Goal: Task Accomplishment & Management: Manage account settings

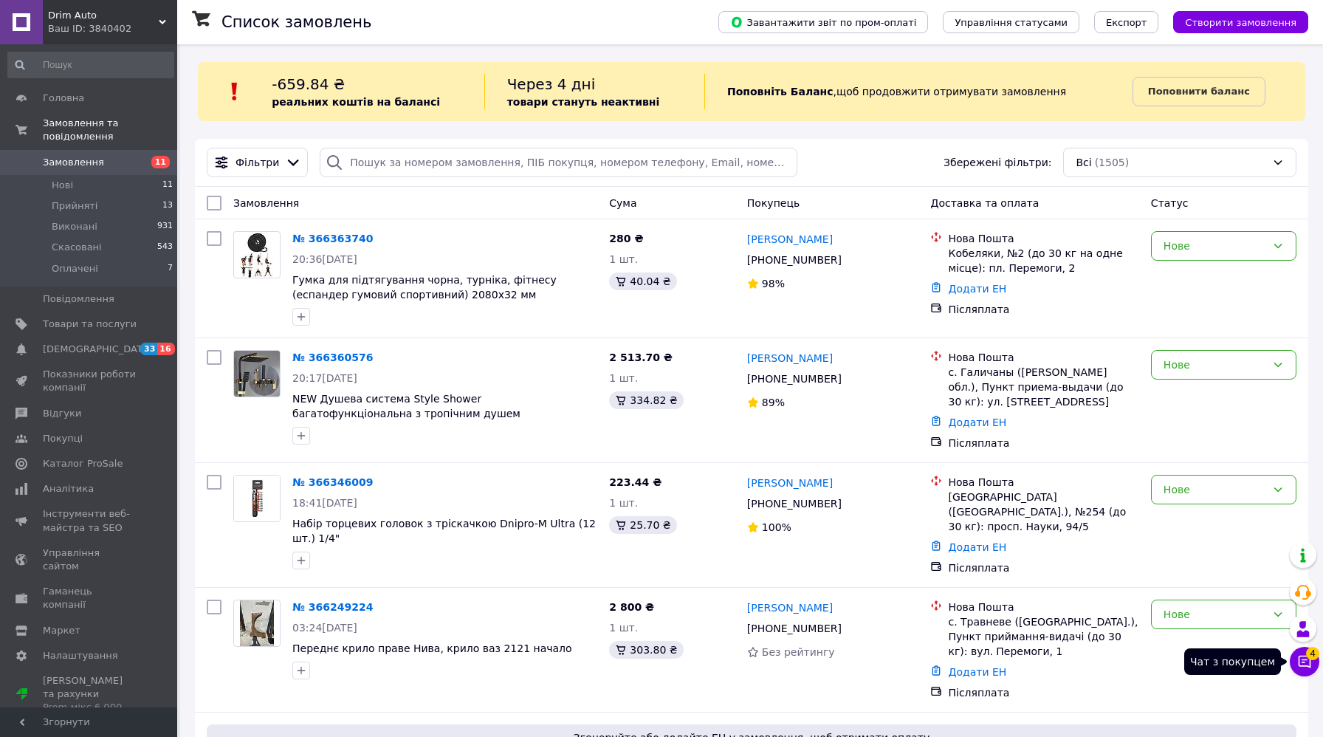
click at [1304, 654] on button "Чат з покупцем 4" at bounding box center [1305, 662] width 30 height 30
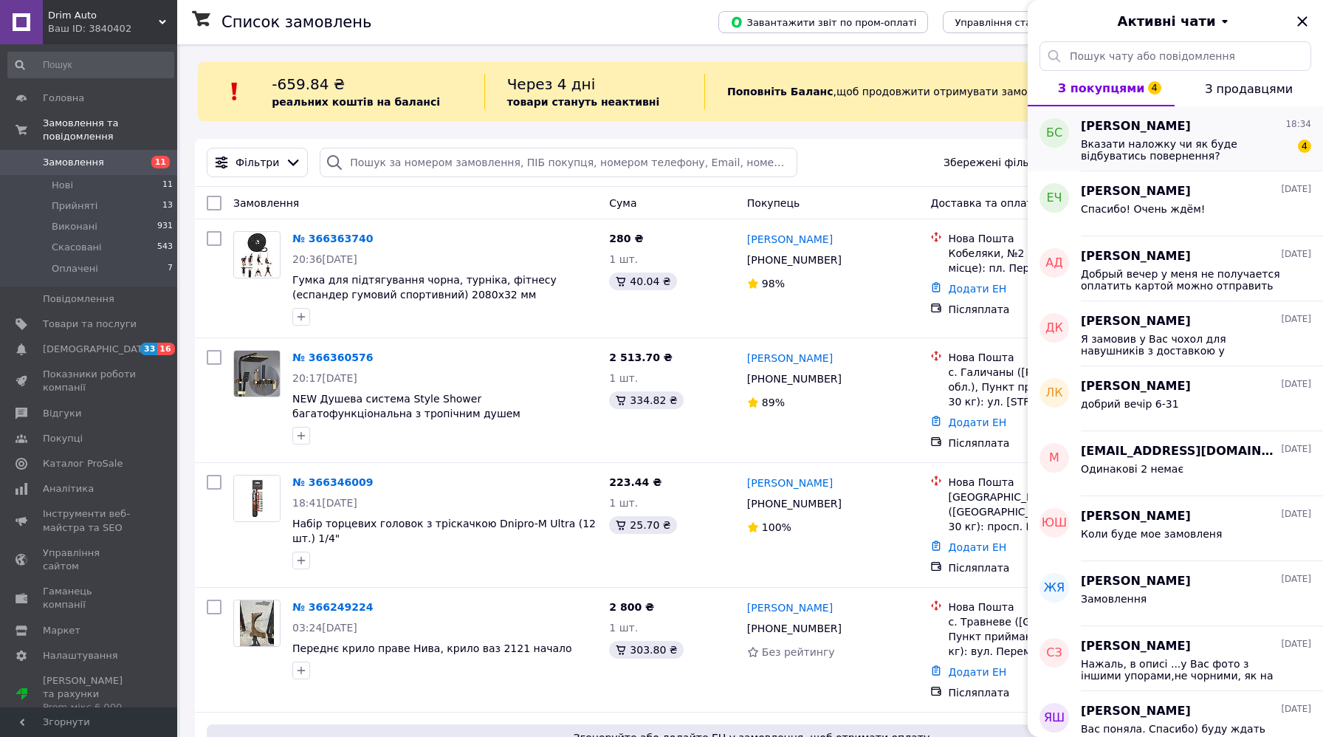
click at [1233, 145] on span "Вказати наложку чи як буде відбуватись повернення?" at bounding box center [1186, 150] width 210 height 24
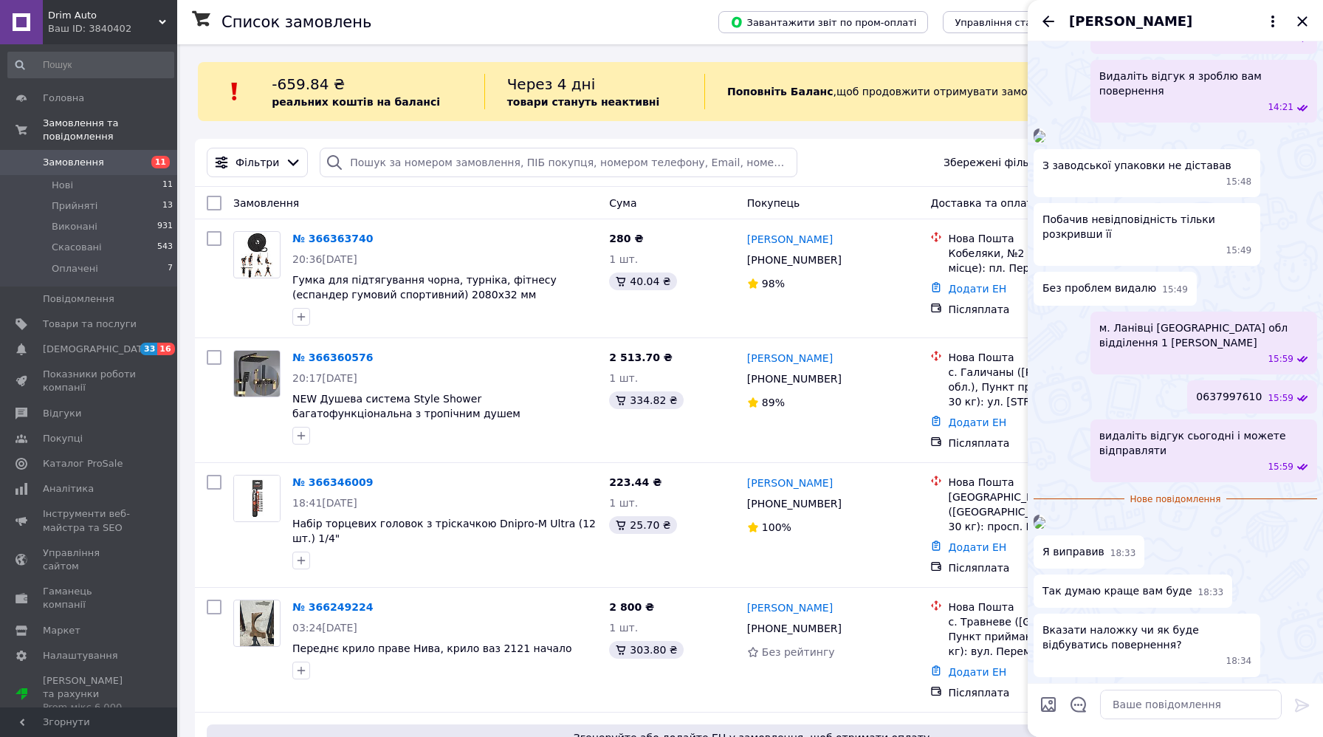
scroll to position [1033, 0]
click at [1046, 517] on img at bounding box center [1040, 523] width 12 height 12
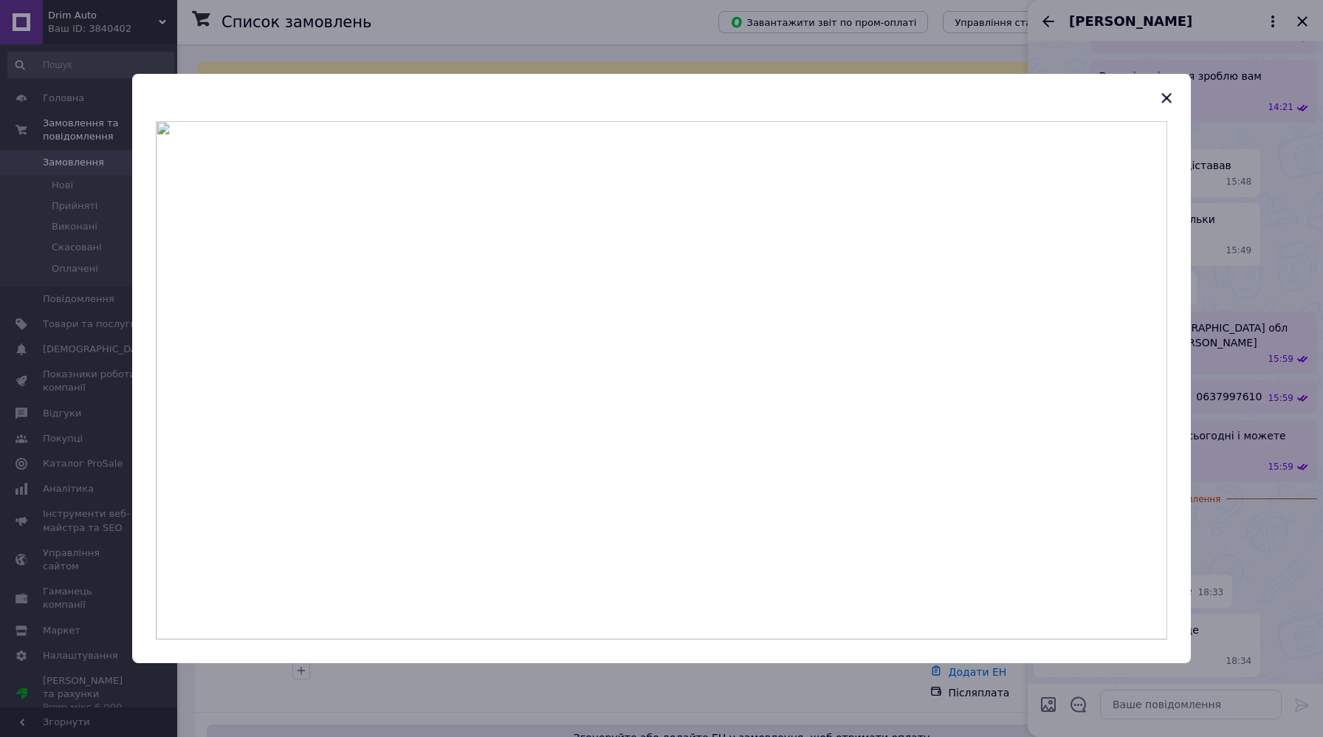
click at [1258, 453] on div at bounding box center [661, 368] width 1323 height 737
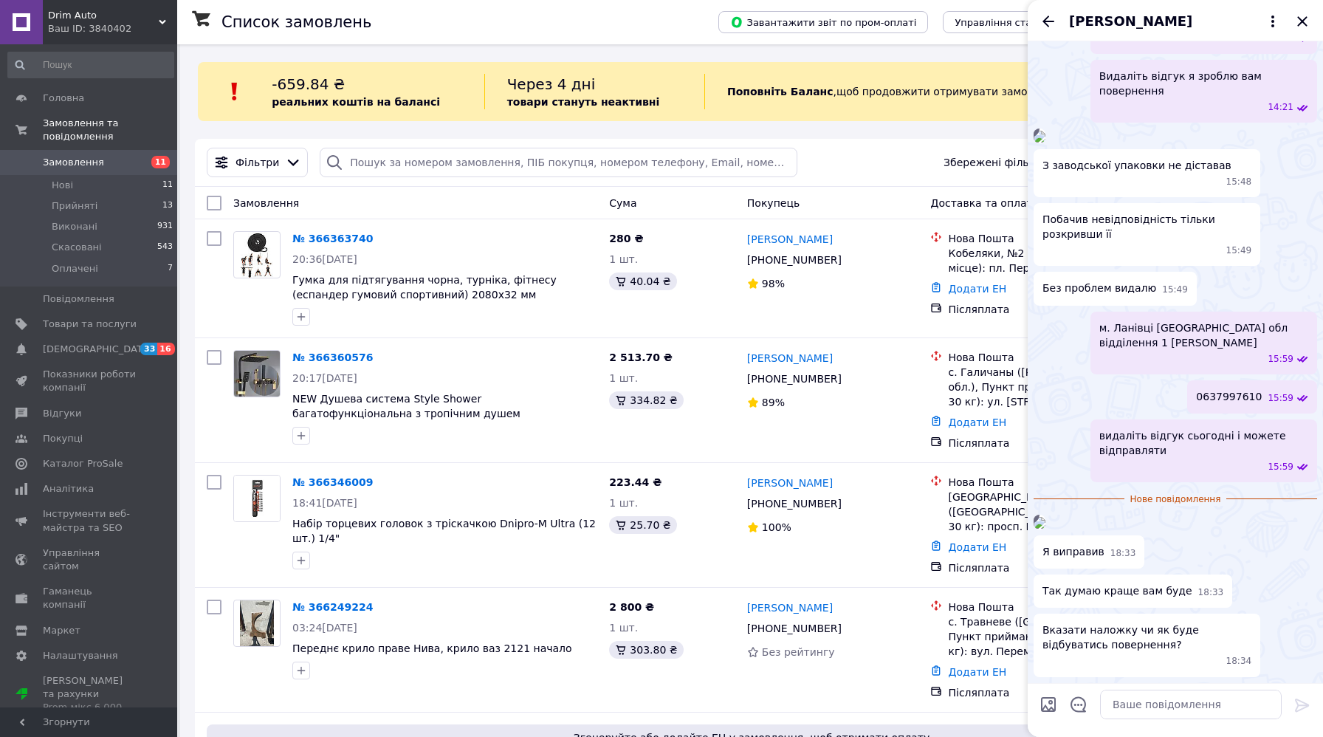
scroll to position [1031, 0]
click at [1133, 698] on textarea at bounding box center [1191, 705] width 182 height 30
type textarea "Ні, я вам на карту відправлю"
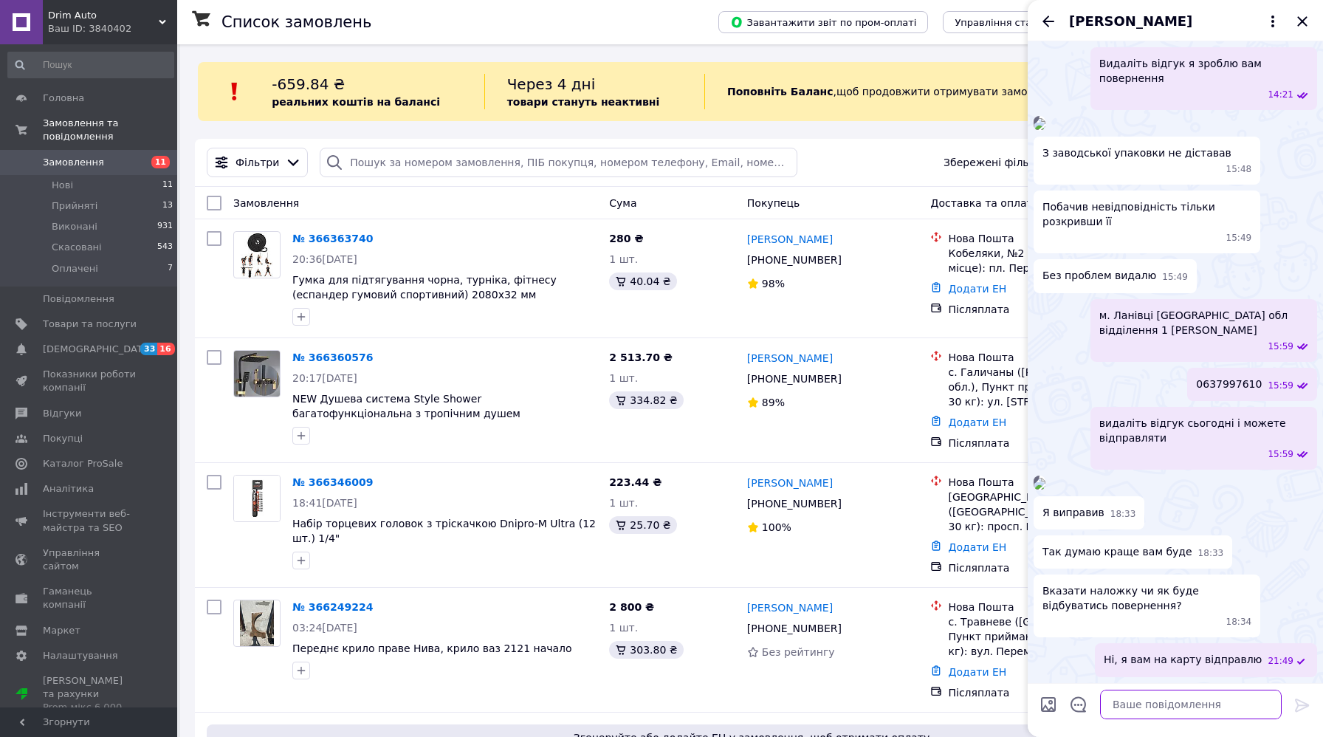
scroll to position [1046, 0]
type textarea "п"
click at [537, 470] on div "№ 366346009 18:41[DATE] Набір торцевих головок з тріскачкою Dnipro-M Ultra (12 …" at bounding box center [445, 522] width 317 height 106
click at [1305, 24] on icon "Закрити" at bounding box center [1302, 21] width 10 height 10
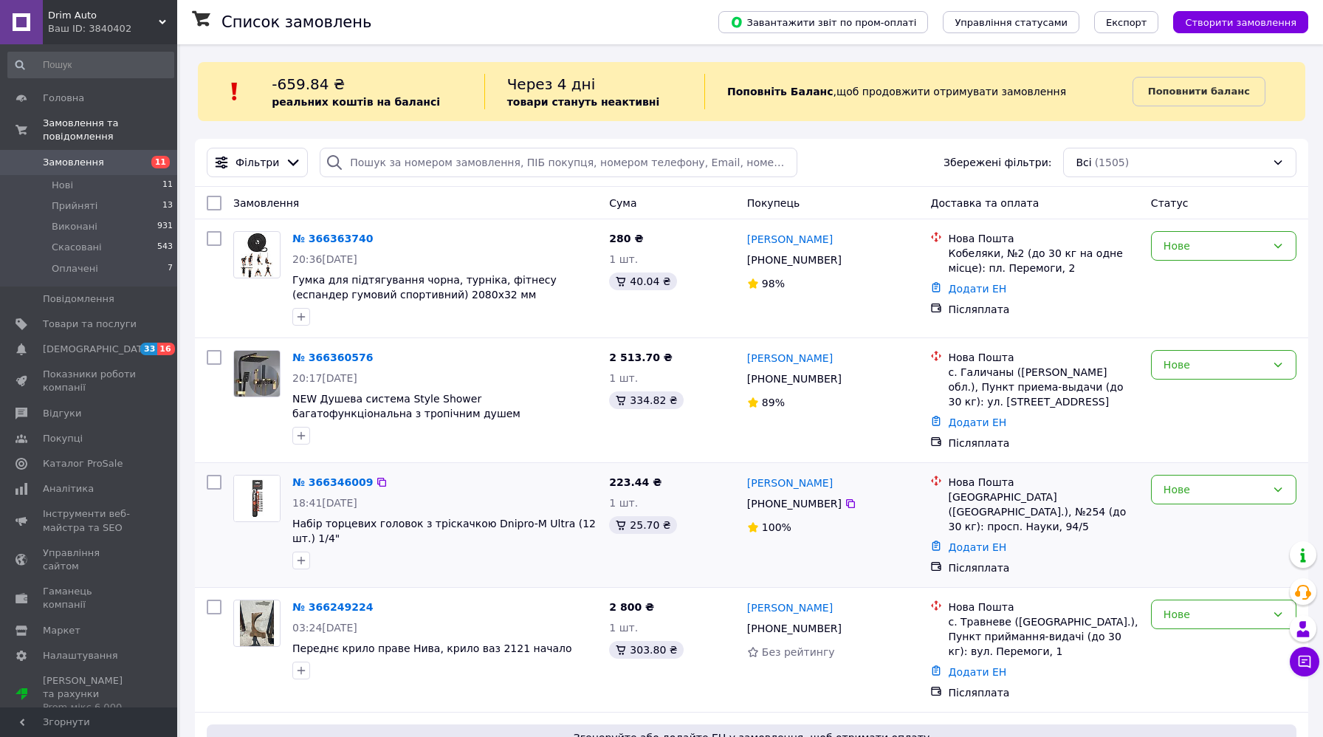
scroll to position [6, 0]
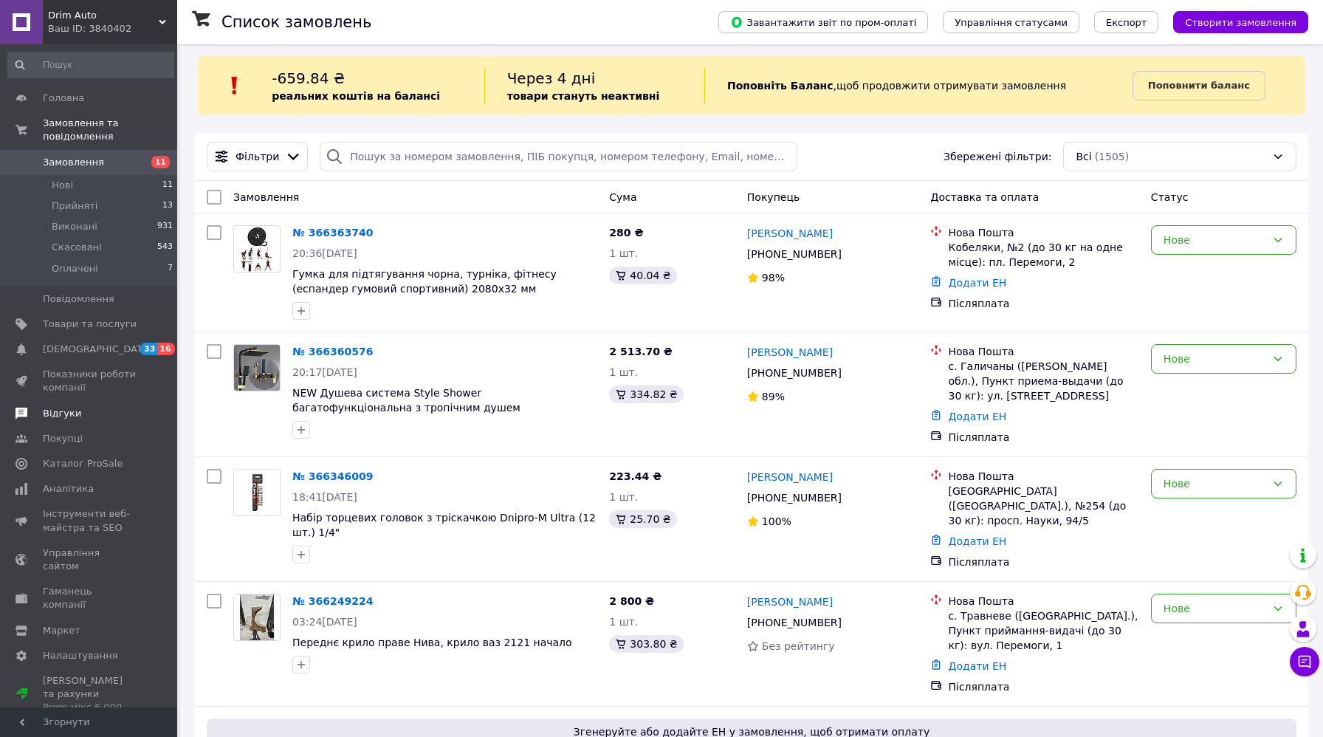
click at [74, 414] on span "Відгуки" at bounding box center [62, 413] width 38 height 13
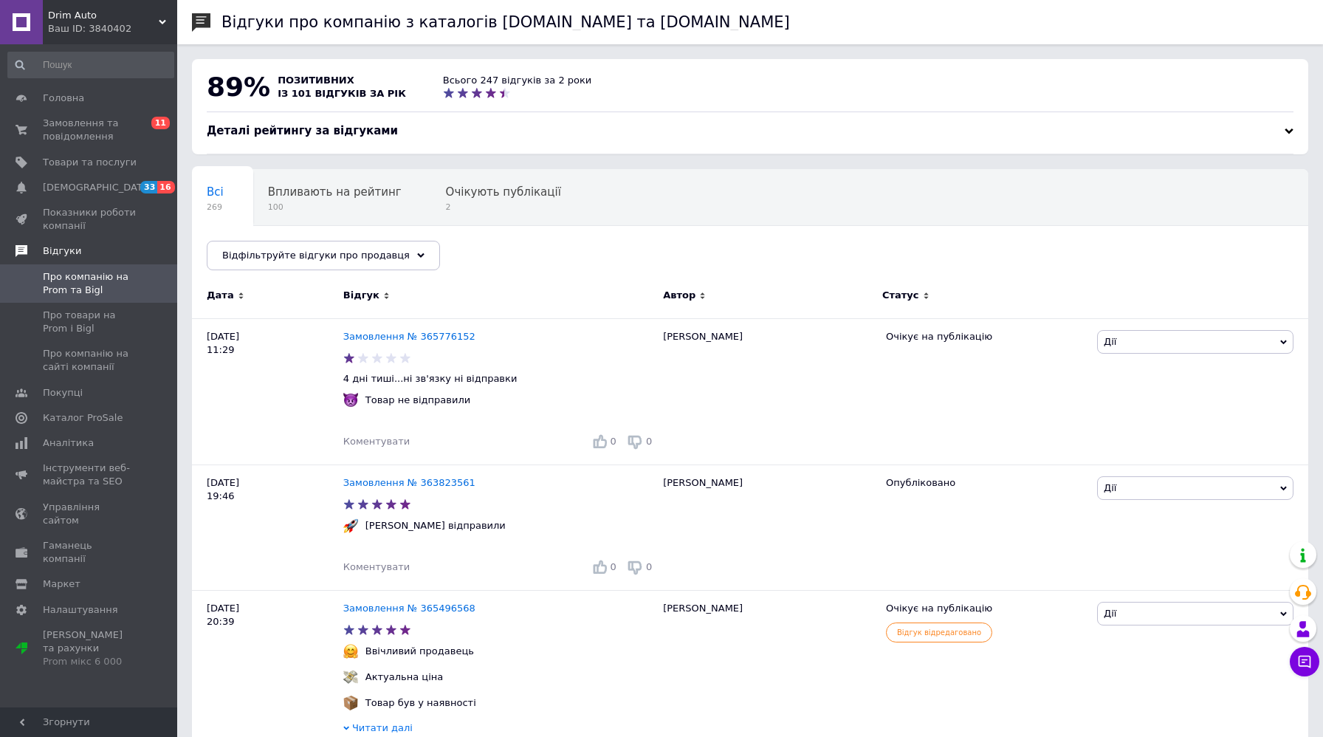
click at [64, 253] on span "Відгуки" at bounding box center [62, 250] width 38 height 13
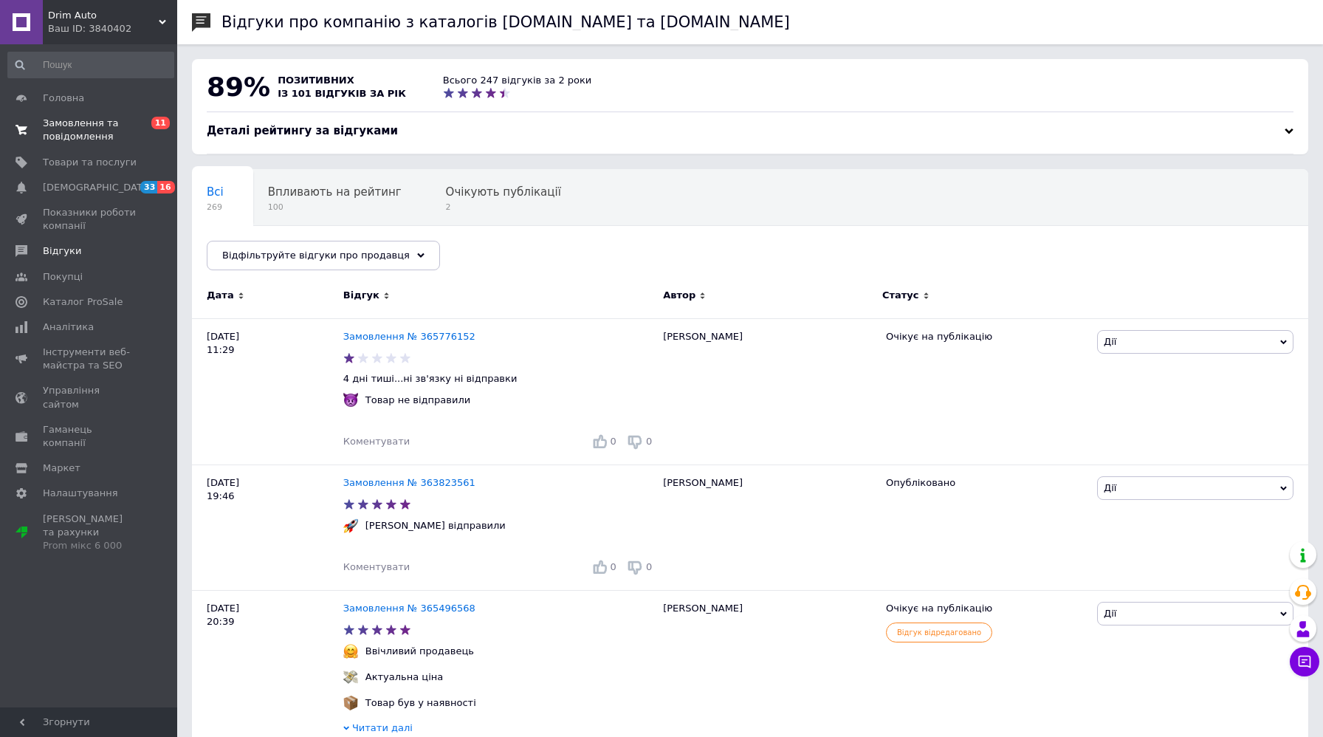
click at [55, 126] on span "Замовлення та повідомлення" at bounding box center [90, 130] width 94 height 27
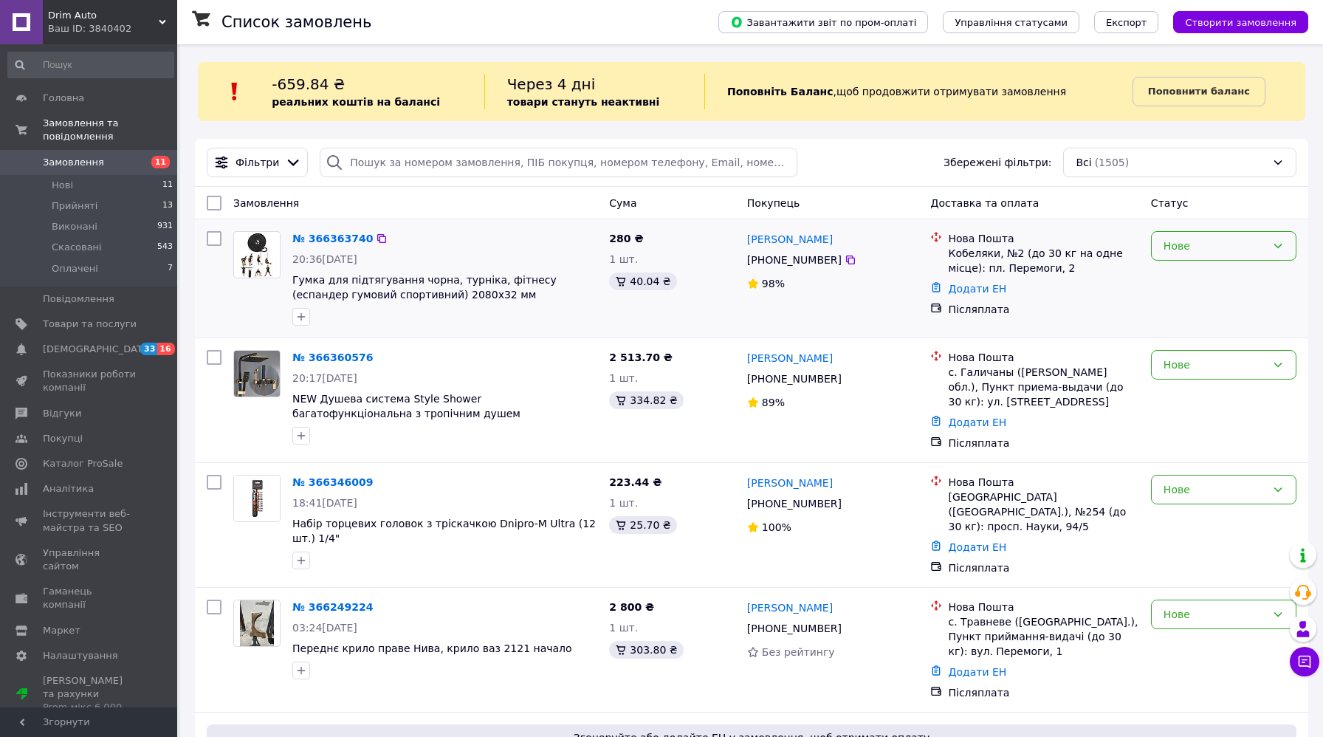
click at [1203, 242] on div "Нове" at bounding box center [1215, 246] width 103 height 16
click at [1181, 275] on li "Прийнято" at bounding box center [1224, 277] width 144 height 27
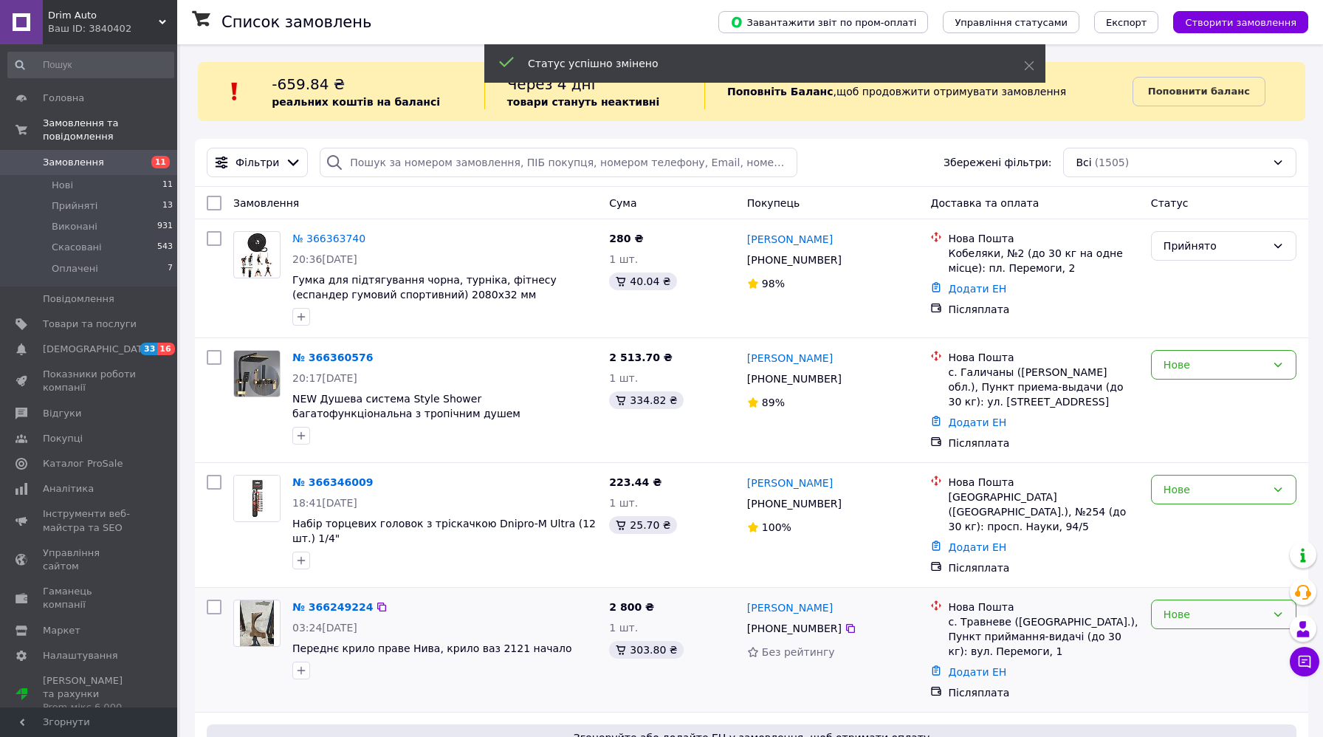
click at [1218, 608] on div "Нове" at bounding box center [1215, 614] width 103 height 16
click at [1184, 641] on li "Прийнято" at bounding box center [1224, 640] width 144 height 27
click at [1210, 367] on div "Нове" at bounding box center [1215, 365] width 103 height 16
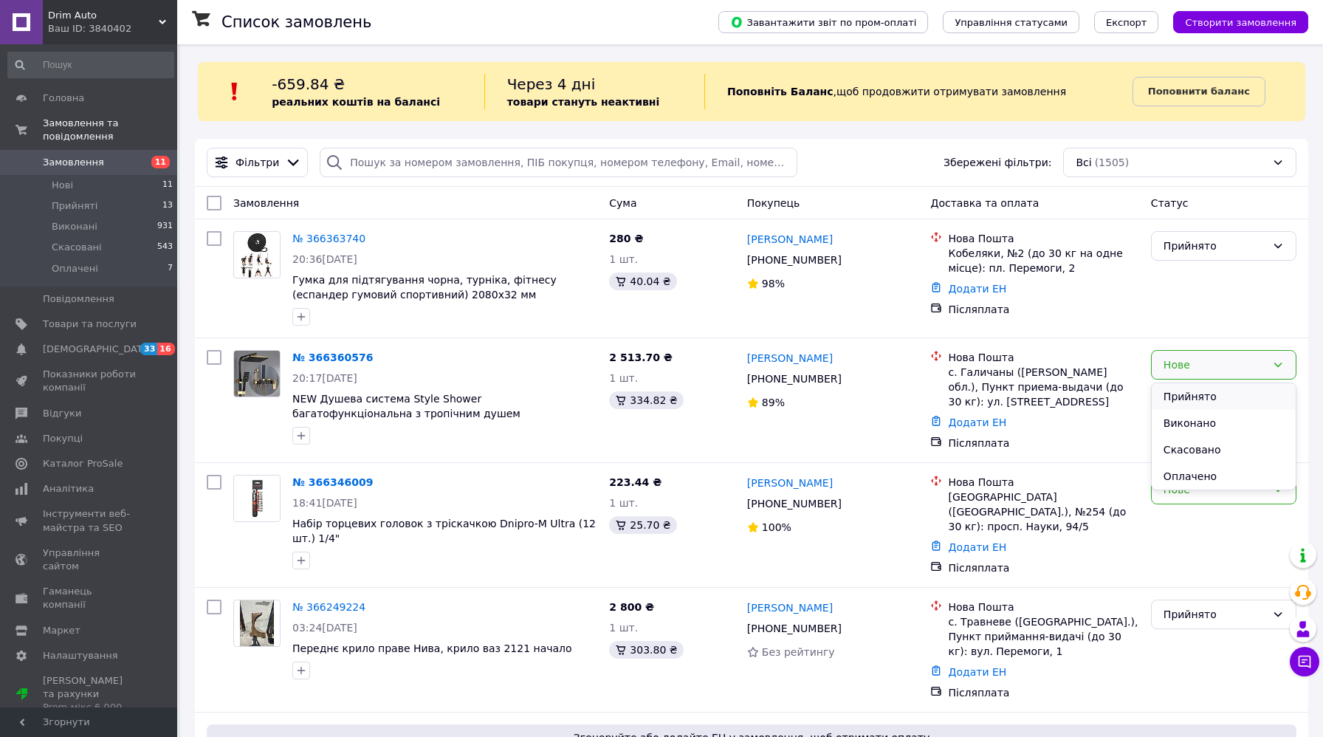
click at [1198, 401] on li "Прийнято" at bounding box center [1224, 396] width 144 height 27
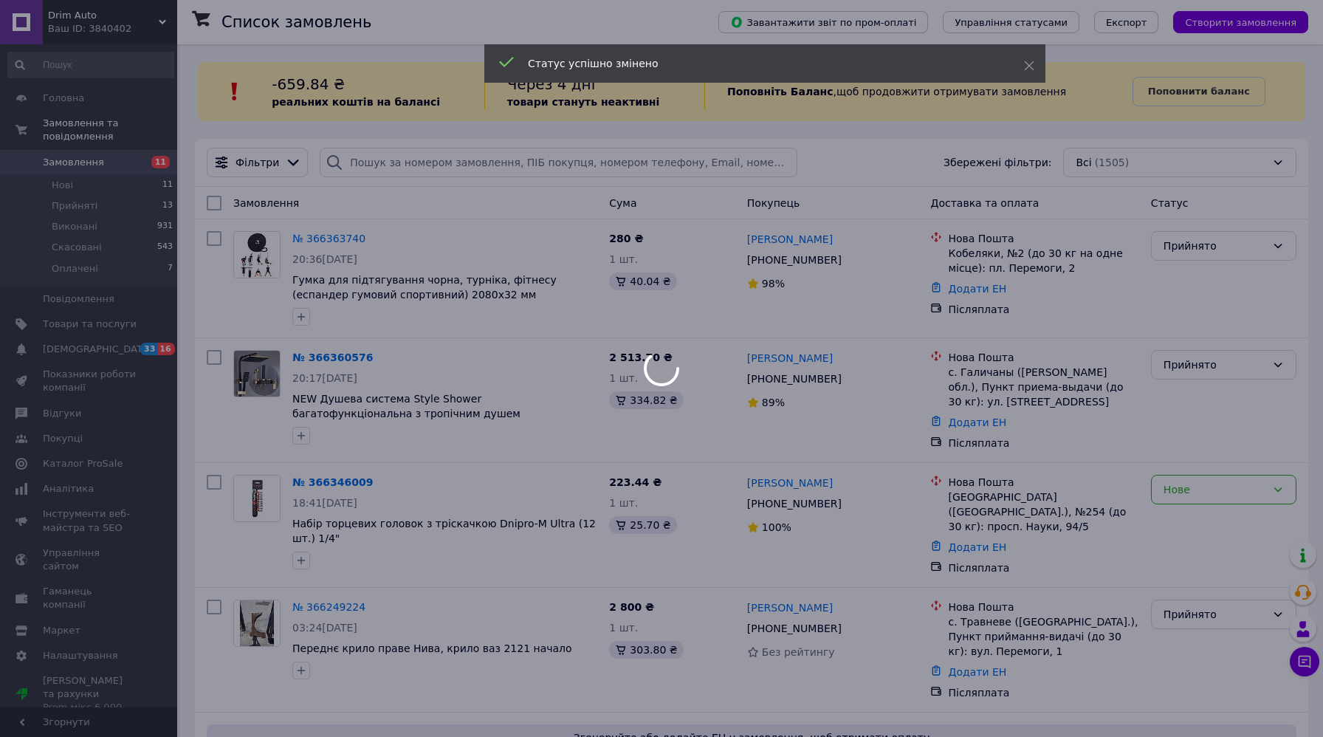
click at [1184, 494] on div at bounding box center [661, 368] width 1323 height 737
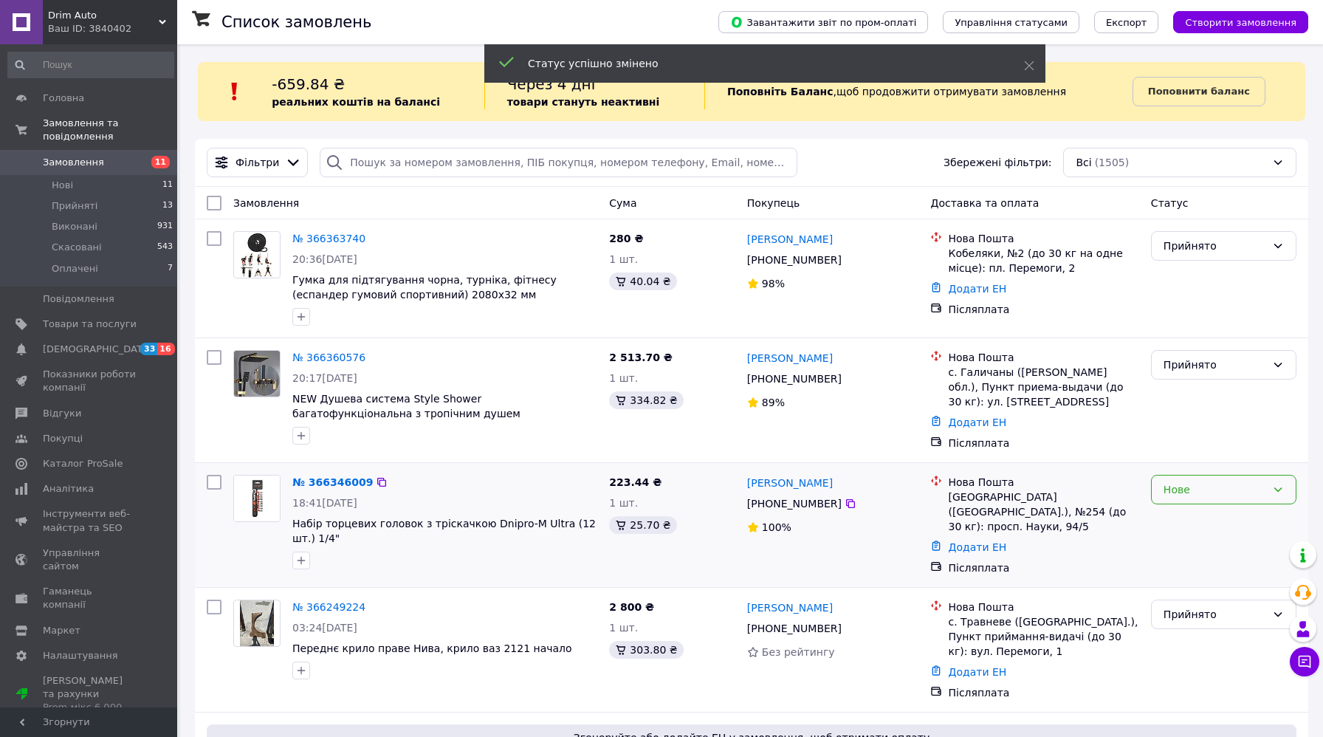
click at [1184, 494] on div "Нове" at bounding box center [1215, 489] width 103 height 16
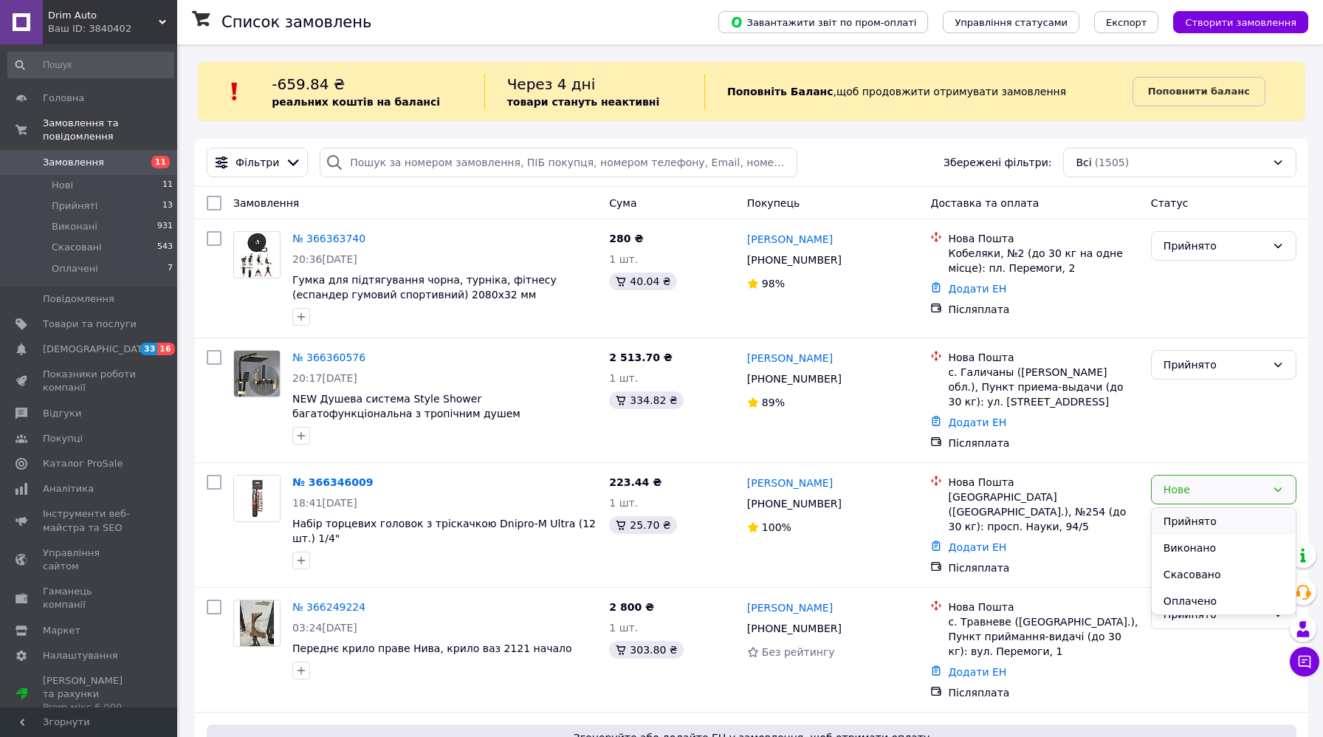
click at [1172, 518] on li "Прийнято" at bounding box center [1224, 521] width 144 height 27
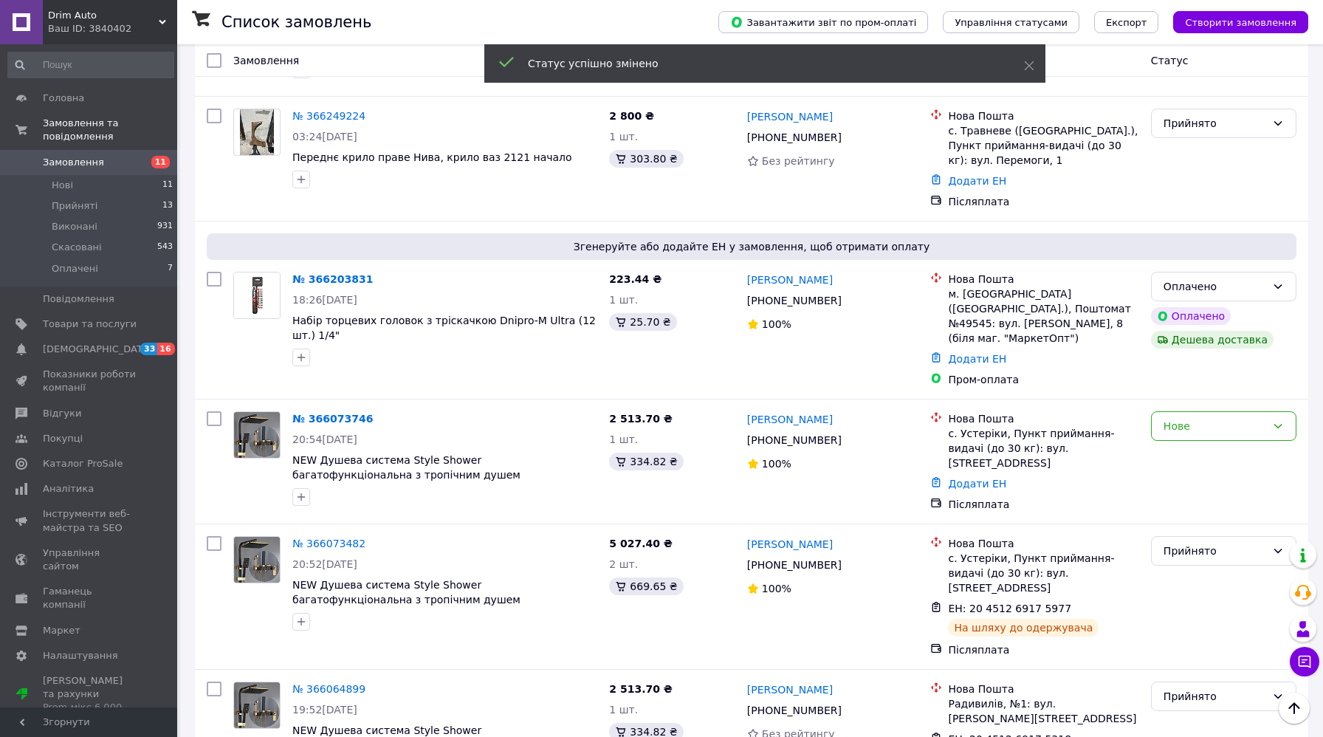
scroll to position [493, 0]
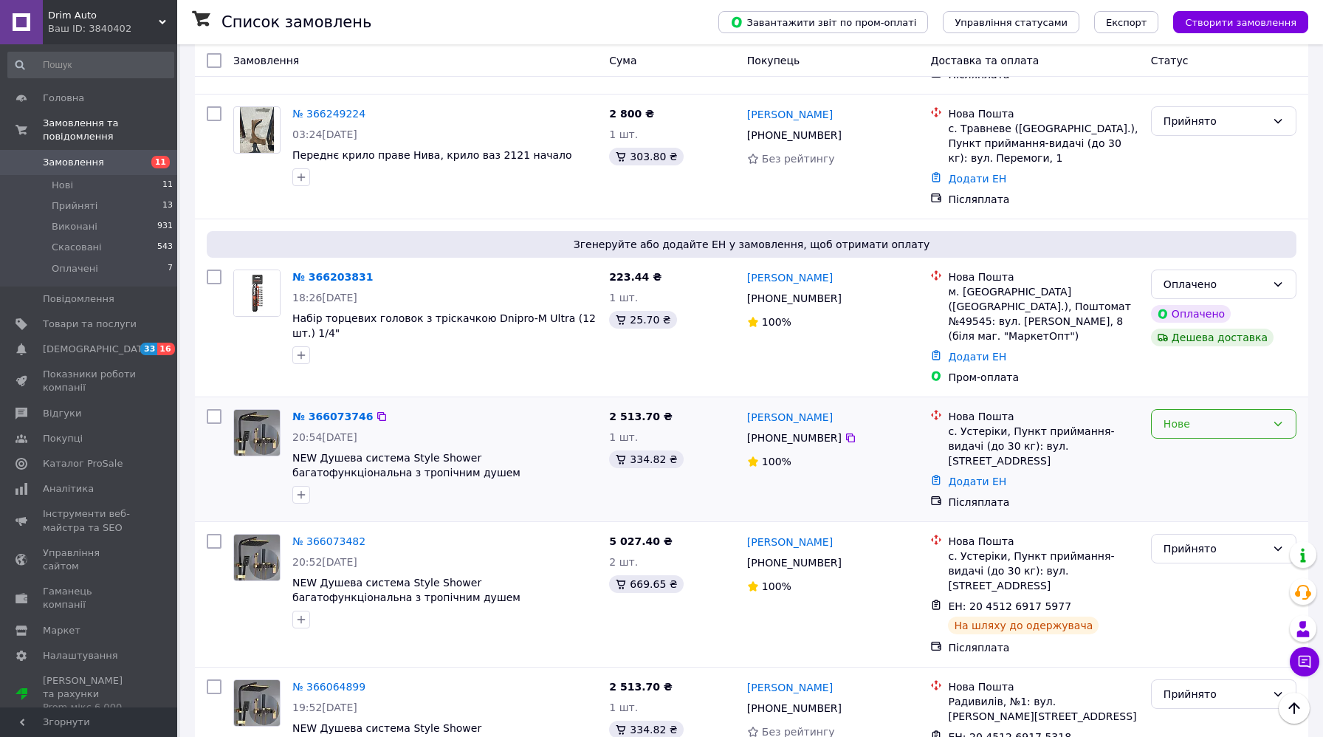
click at [1205, 416] on div "Нове" at bounding box center [1215, 424] width 103 height 16
click at [1175, 486] on li "Скасовано" at bounding box center [1224, 489] width 144 height 27
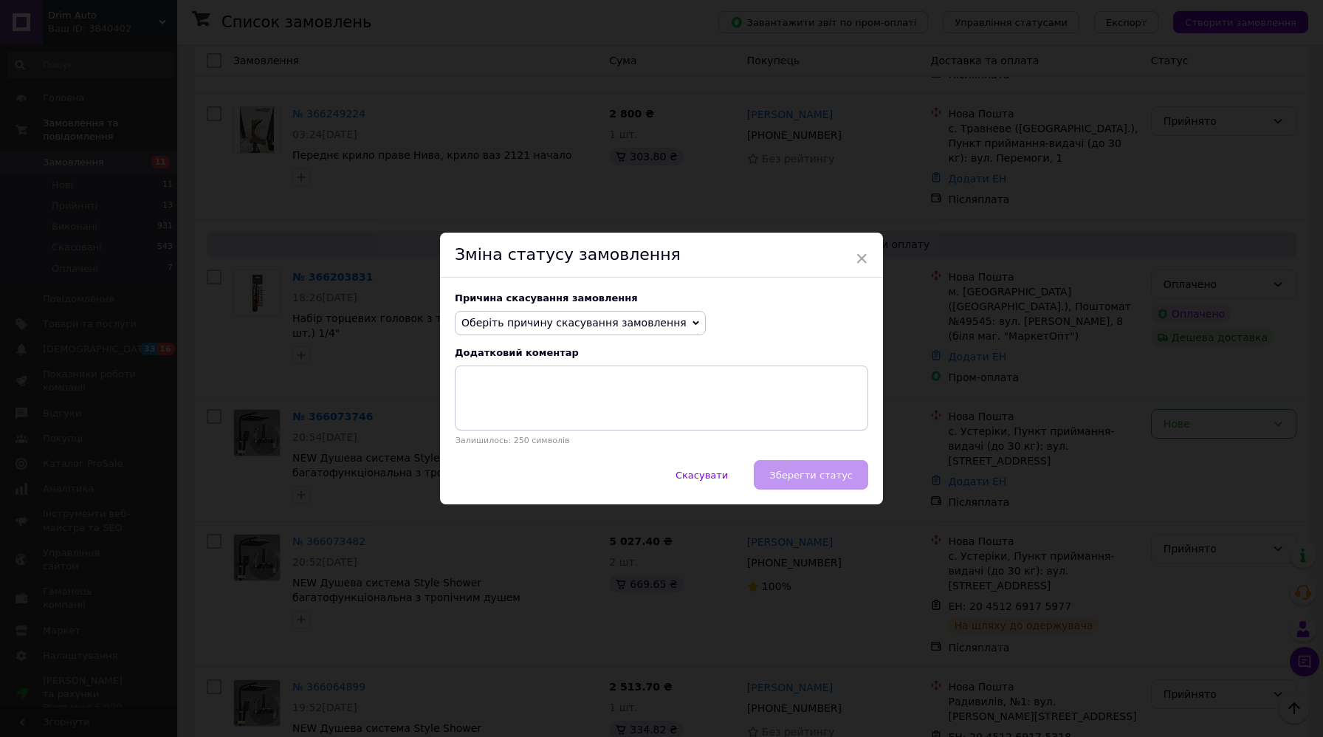
click at [641, 324] on span "Оберіть причину скасування замовлення" at bounding box center [574, 323] width 225 height 12
click at [543, 429] on li "Замовлення-дублікат" at bounding box center [581, 435] width 250 height 21
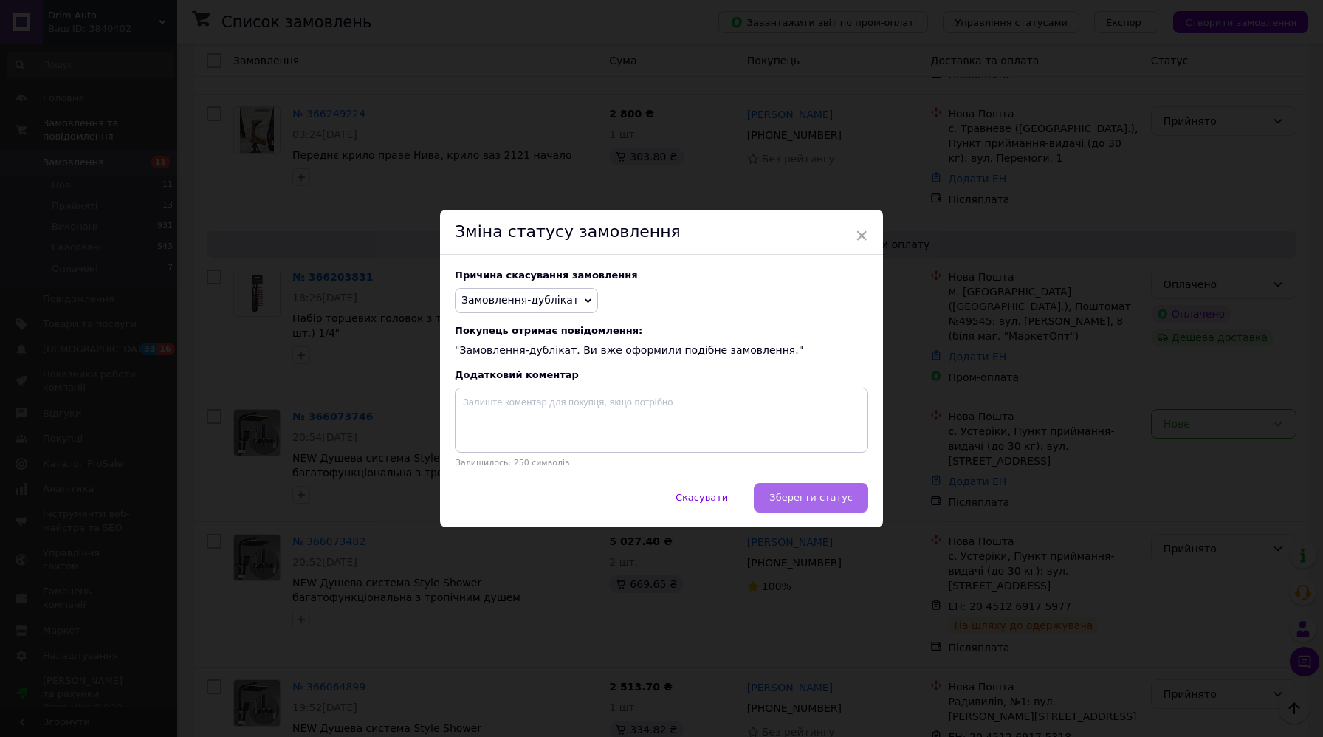
click at [772, 498] on button "Зберегти статус" at bounding box center [811, 498] width 114 height 30
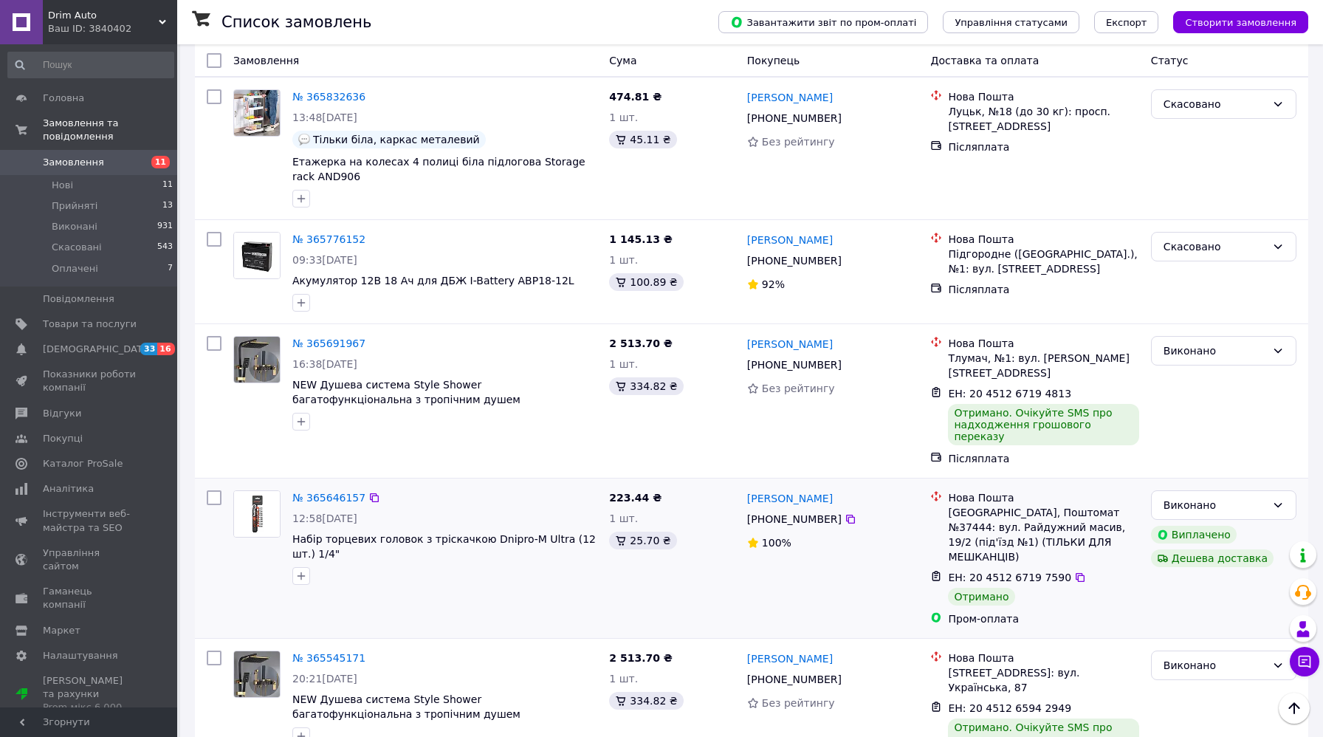
scroll to position [728, 0]
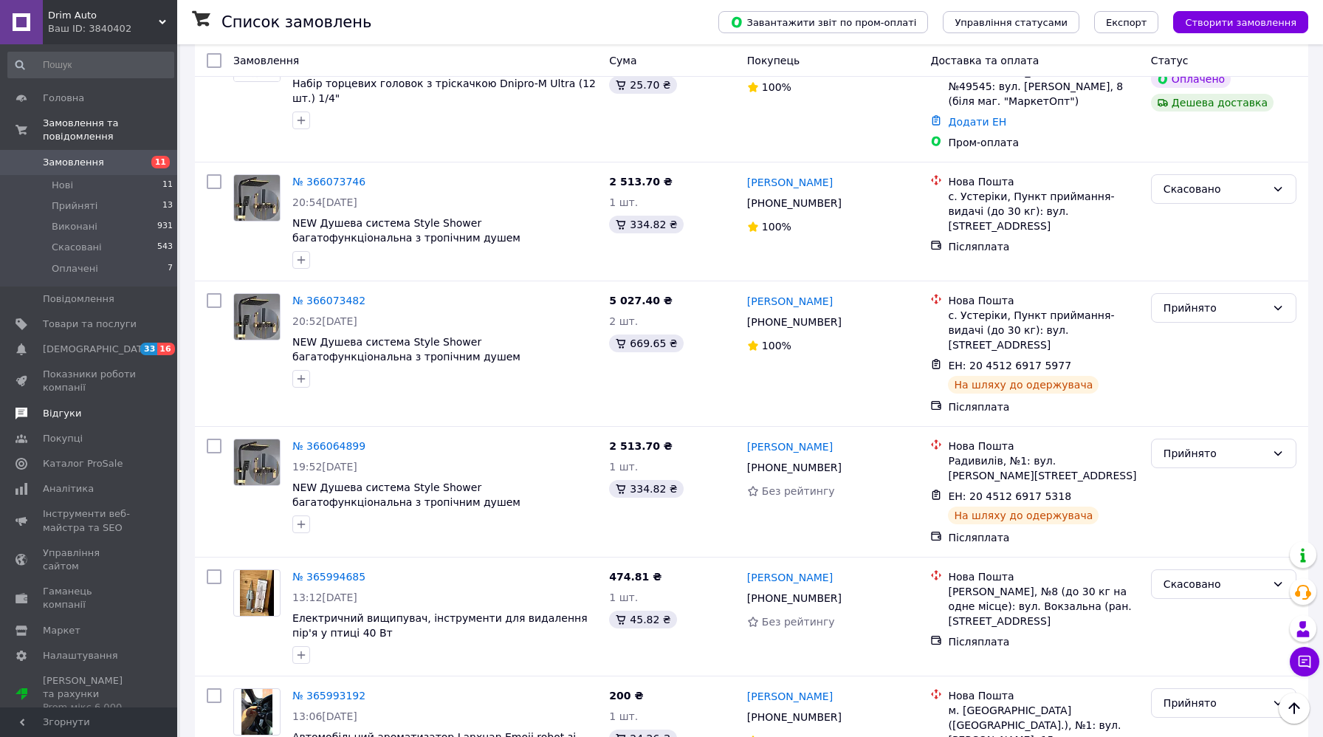
click at [86, 412] on span "Відгуки" at bounding box center [90, 413] width 94 height 13
